Goal: Find specific page/section: Find specific page/section

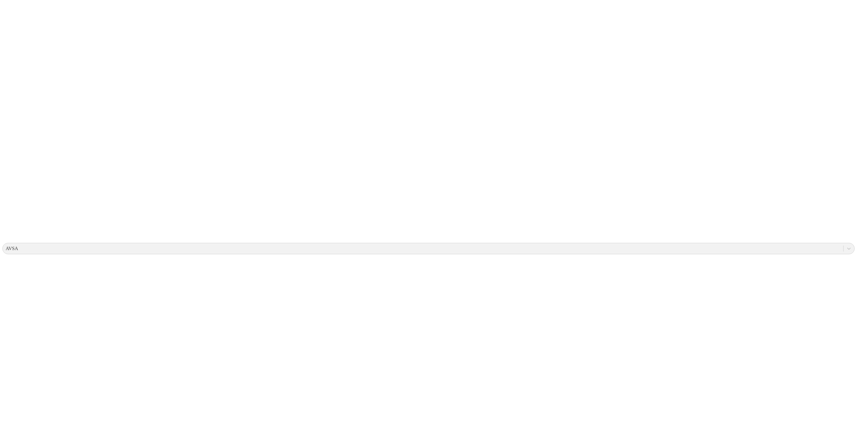
click at [15, 10] on icon at bounding box center [11, 121] width 19 height 239
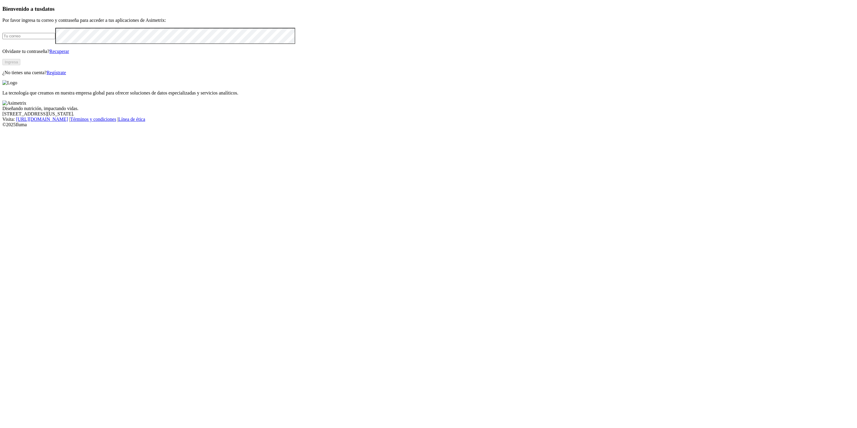
click at [55, 39] on input "email" at bounding box center [28, 36] width 53 height 6
type input "[EMAIL_ADDRESS][DOMAIN_NAME]"
click input "submit" at bounding box center [0, 0] width 0 height 0
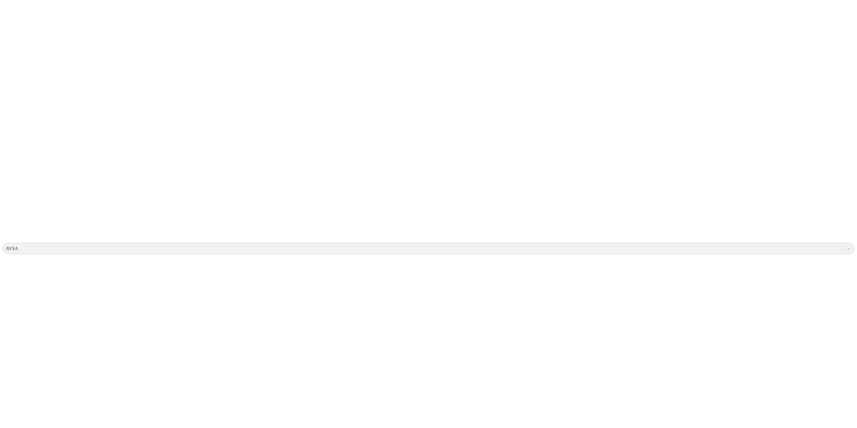
click at [13, 10] on icon at bounding box center [11, 121] width 19 height 239
click at [20, 8] on icon at bounding box center [11, 121] width 19 height 239
